Goal: Information Seeking & Learning: Learn about a topic

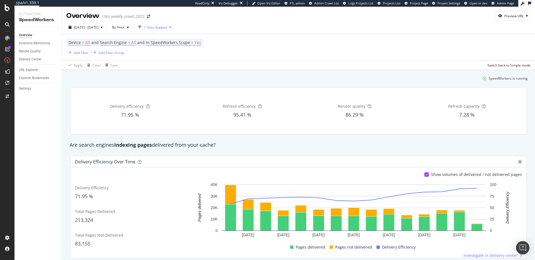
scroll to position [48, 0]
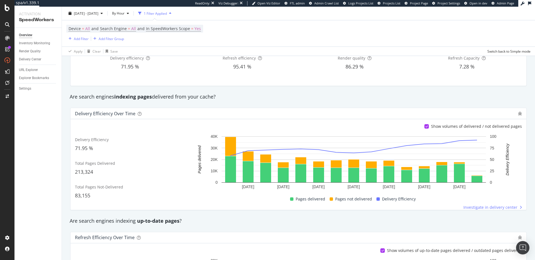
click at [242, 90] on div "Delivery efficiency 71.95 % Refresh efficiency 95.41 % Render quality 86.29 % R…" at bounding box center [298, 63] width 463 height 56
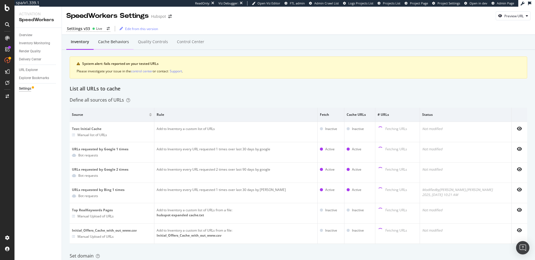
click at [112, 43] on div "Cache behaviors" at bounding box center [113, 42] width 31 height 6
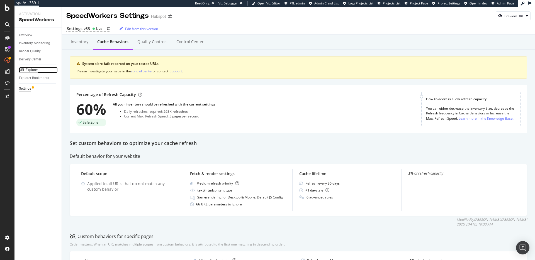
click at [35, 68] on div "URL Explorer" at bounding box center [28, 70] width 19 height 6
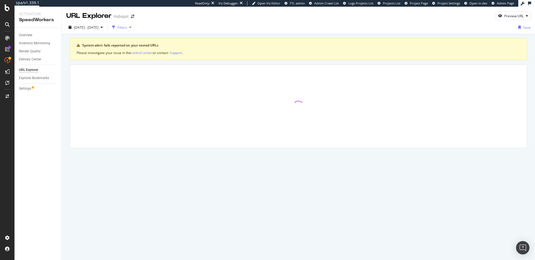
click at [127, 29] on div "Filters" at bounding box center [122, 27] width 9 height 5
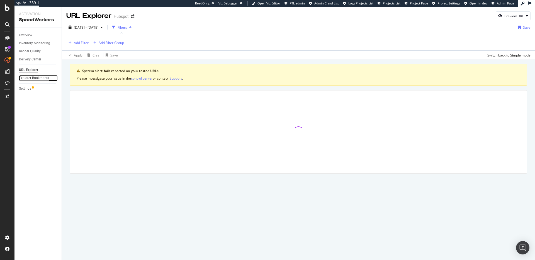
click at [31, 78] on div "Explorer Bookmarks" at bounding box center [34, 78] width 30 height 6
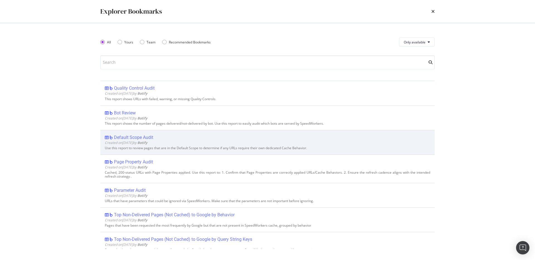
scroll to position [25, 0]
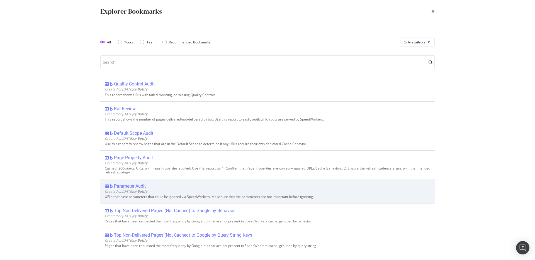
click at [128, 186] on div "Parameter Audit" at bounding box center [130, 187] width 32 height 6
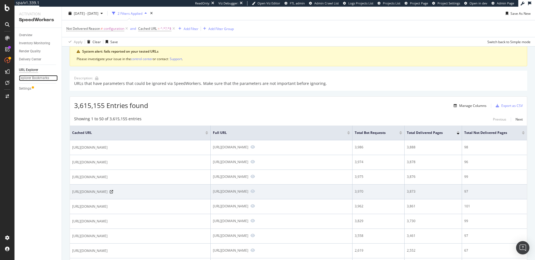
scroll to position [50, 0]
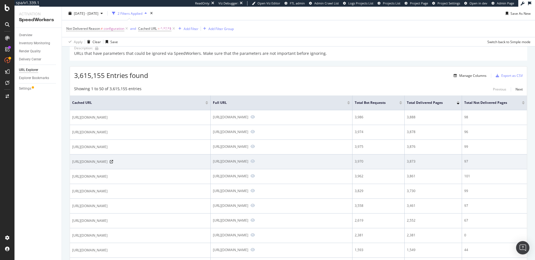
click at [248, 160] on div "[URL][DOMAIN_NAME]" at bounding box center [230, 161] width 35 height 5
click at [281, 169] on td "[URL][DOMAIN_NAME]" at bounding box center [282, 162] width 142 height 15
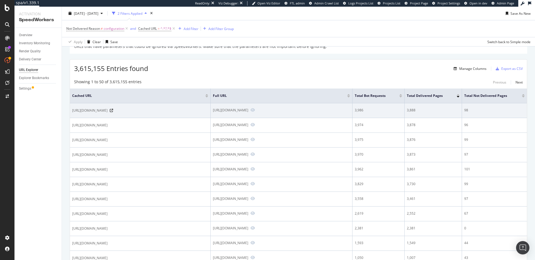
scroll to position [0, 0]
